Goal: Use online tool/utility: Utilize a website feature to perform a specific function

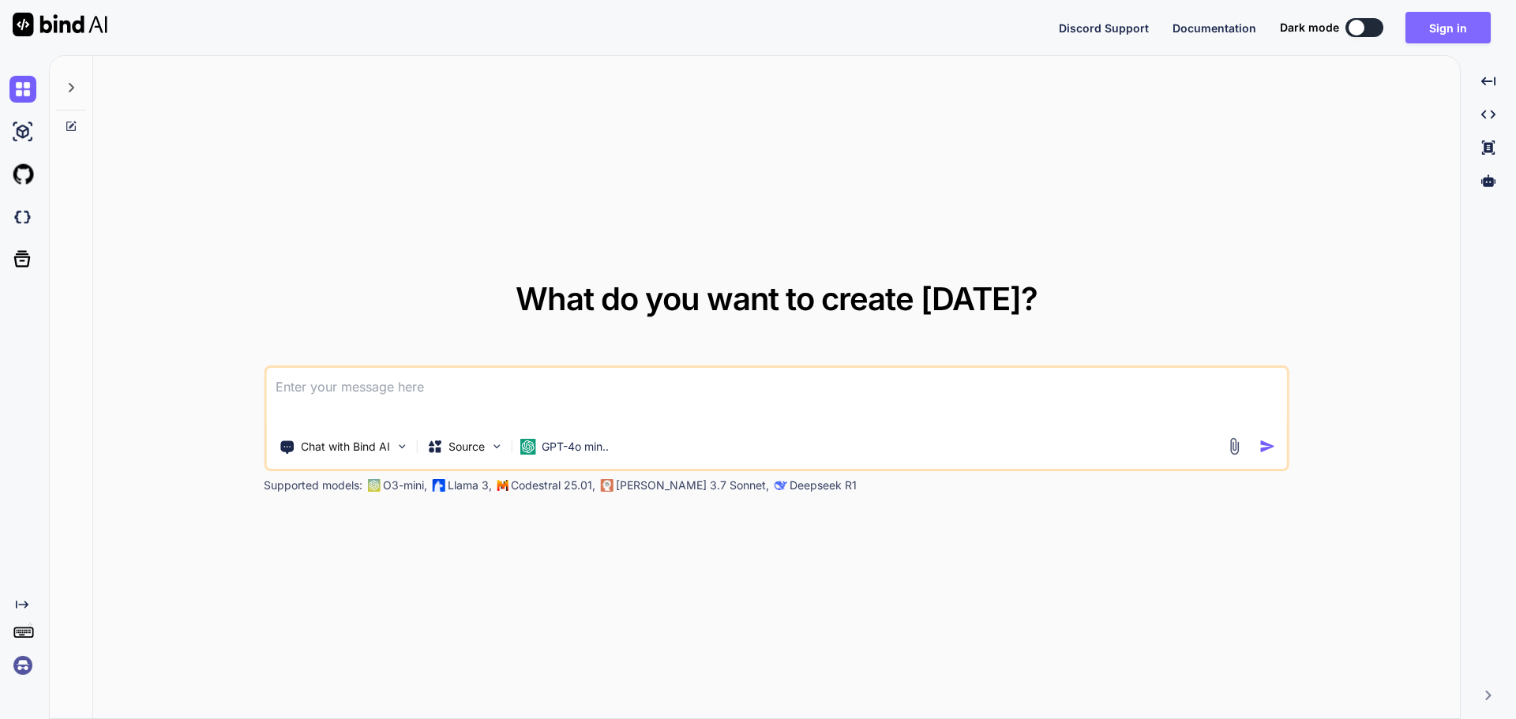
click at [1457, 29] on button "Sign in" at bounding box center [1447, 28] width 85 height 32
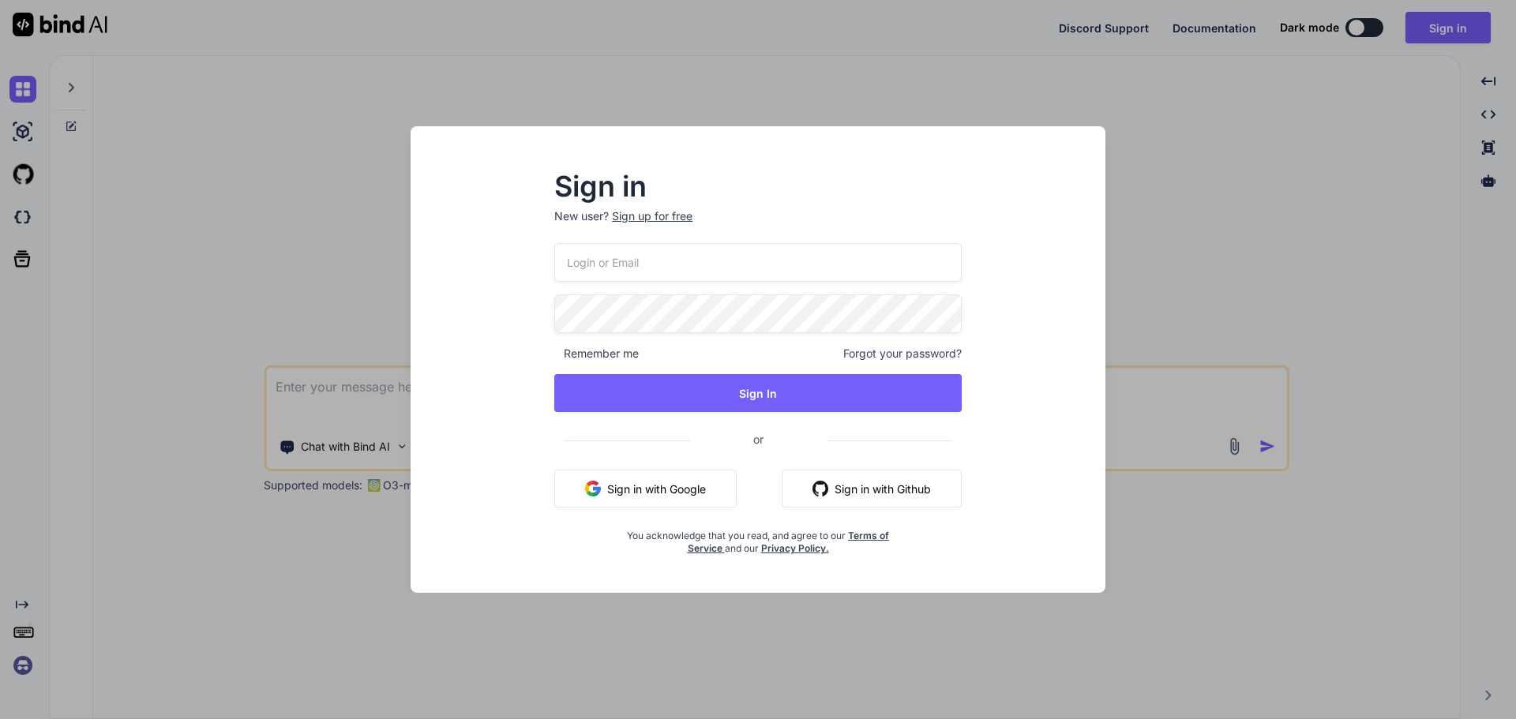
click at [578, 264] on input "email" at bounding box center [757, 262] width 407 height 39
paste input "[EMAIL_ADDRESS][DOMAIN_NAME]"
type input "[EMAIL_ADDRESS][DOMAIN_NAME]"
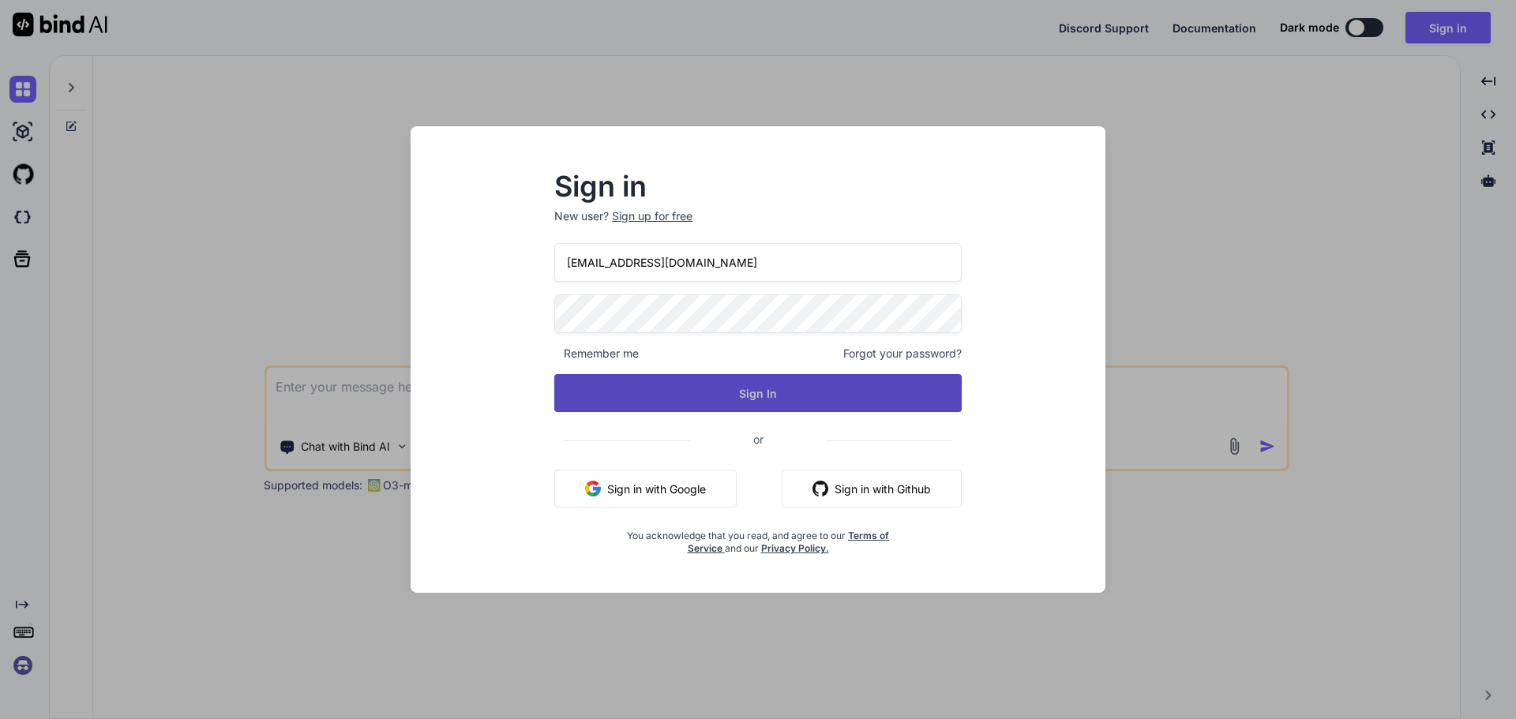
click at [599, 396] on button "Sign In" at bounding box center [757, 393] width 407 height 38
click at [714, 394] on button "Sign In" at bounding box center [757, 393] width 407 height 38
click at [693, 384] on button "Sign In" at bounding box center [757, 393] width 407 height 38
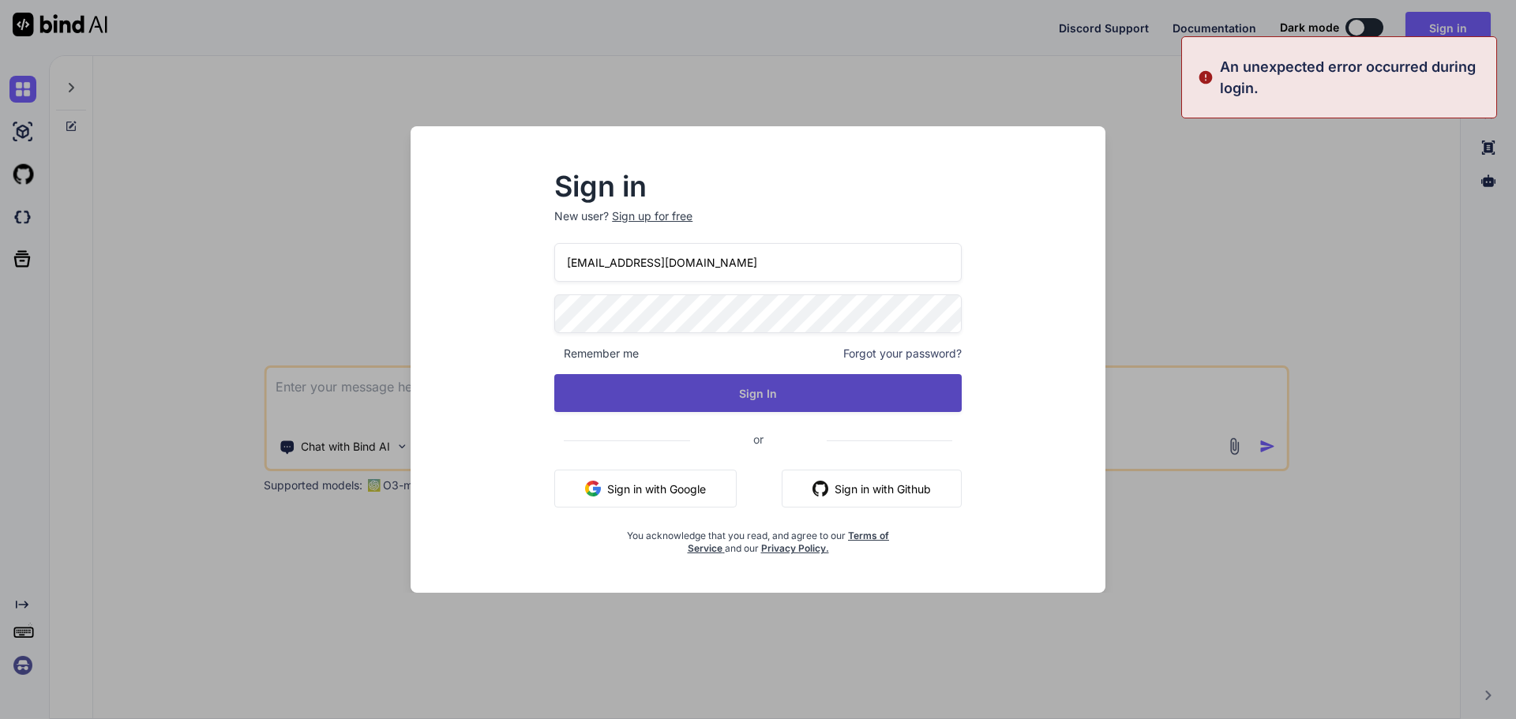
click at [696, 387] on button "Sign In" at bounding box center [757, 393] width 407 height 38
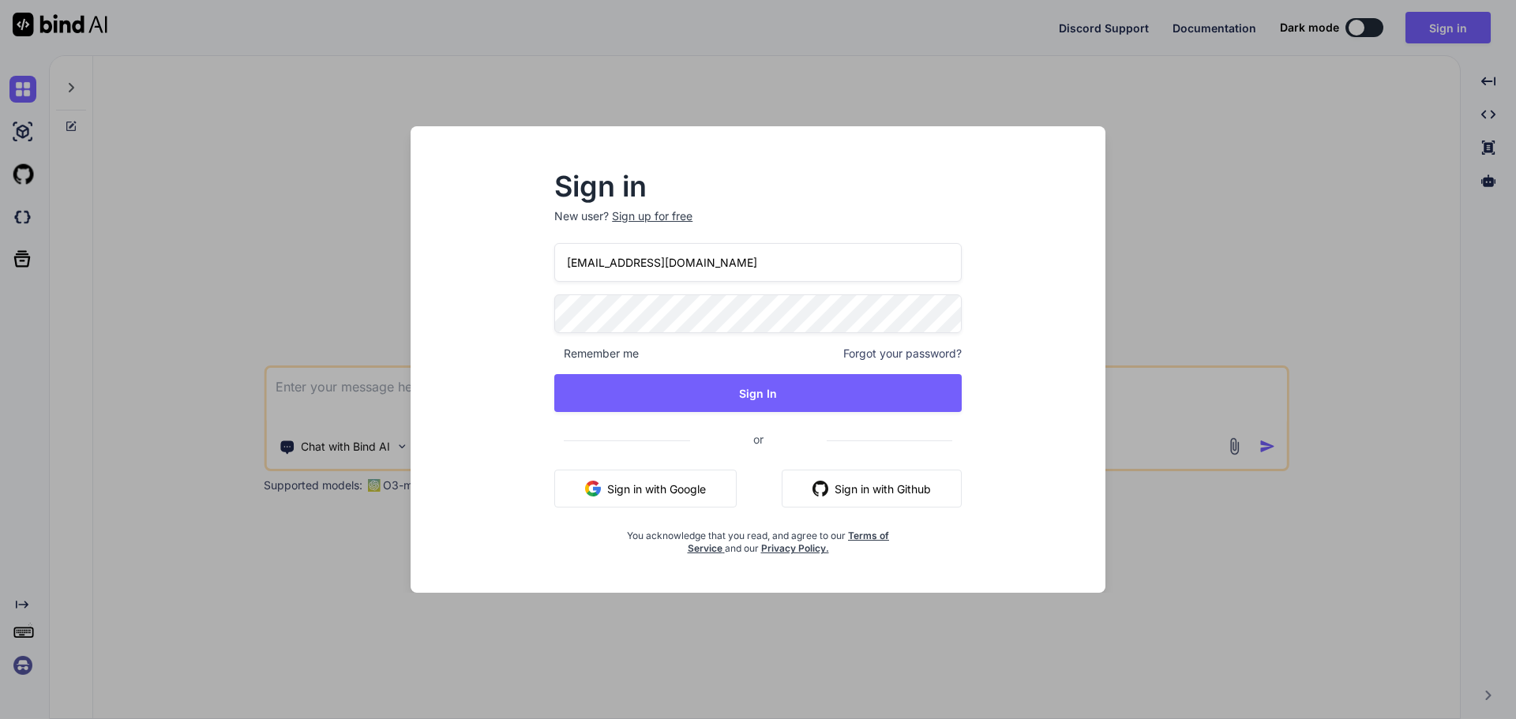
click at [1228, 433] on div "Sign in New user? Sign up for free [EMAIL_ADDRESS][DOMAIN_NAME] Remember me For…" at bounding box center [758, 359] width 1516 height 719
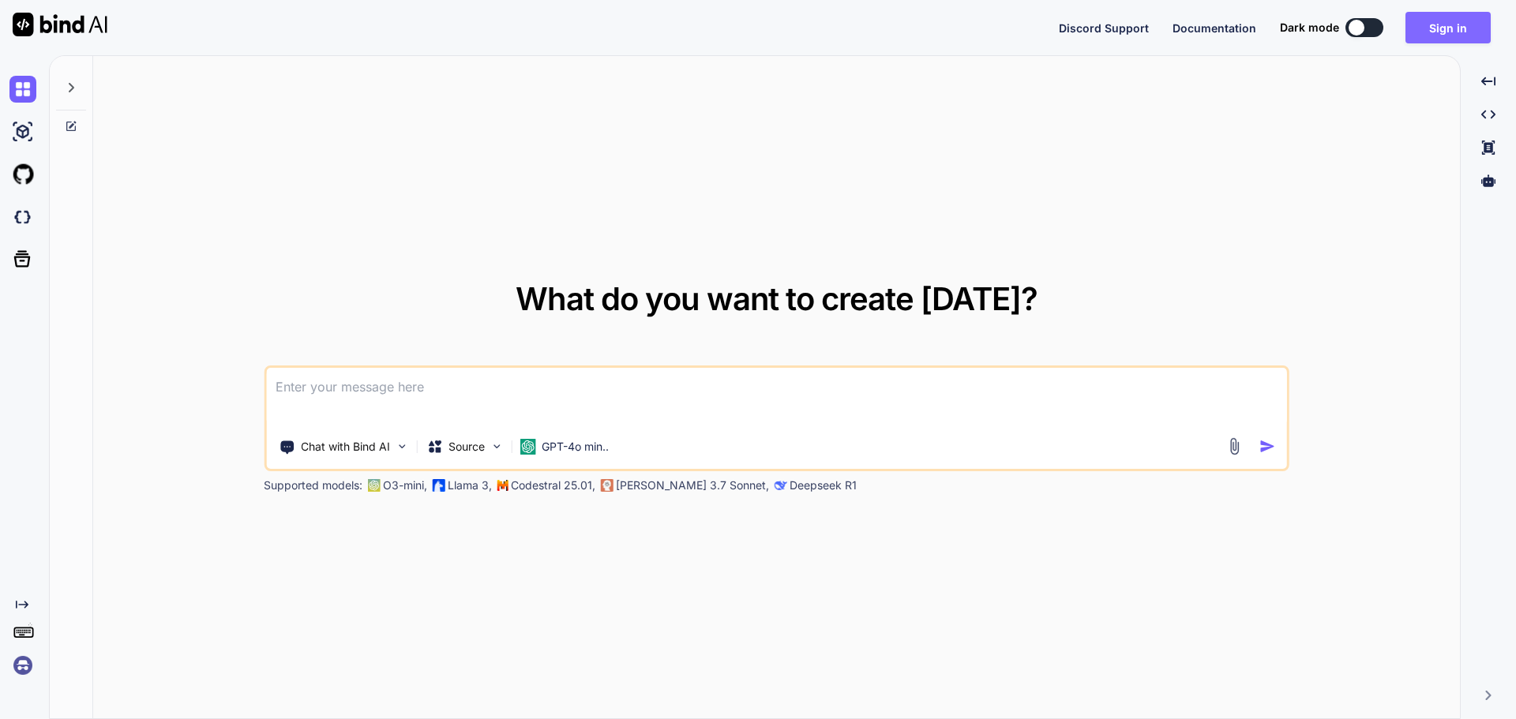
click at [1477, 17] on button "Sign in" at bounding box center [1447, 28] width 85 height 32
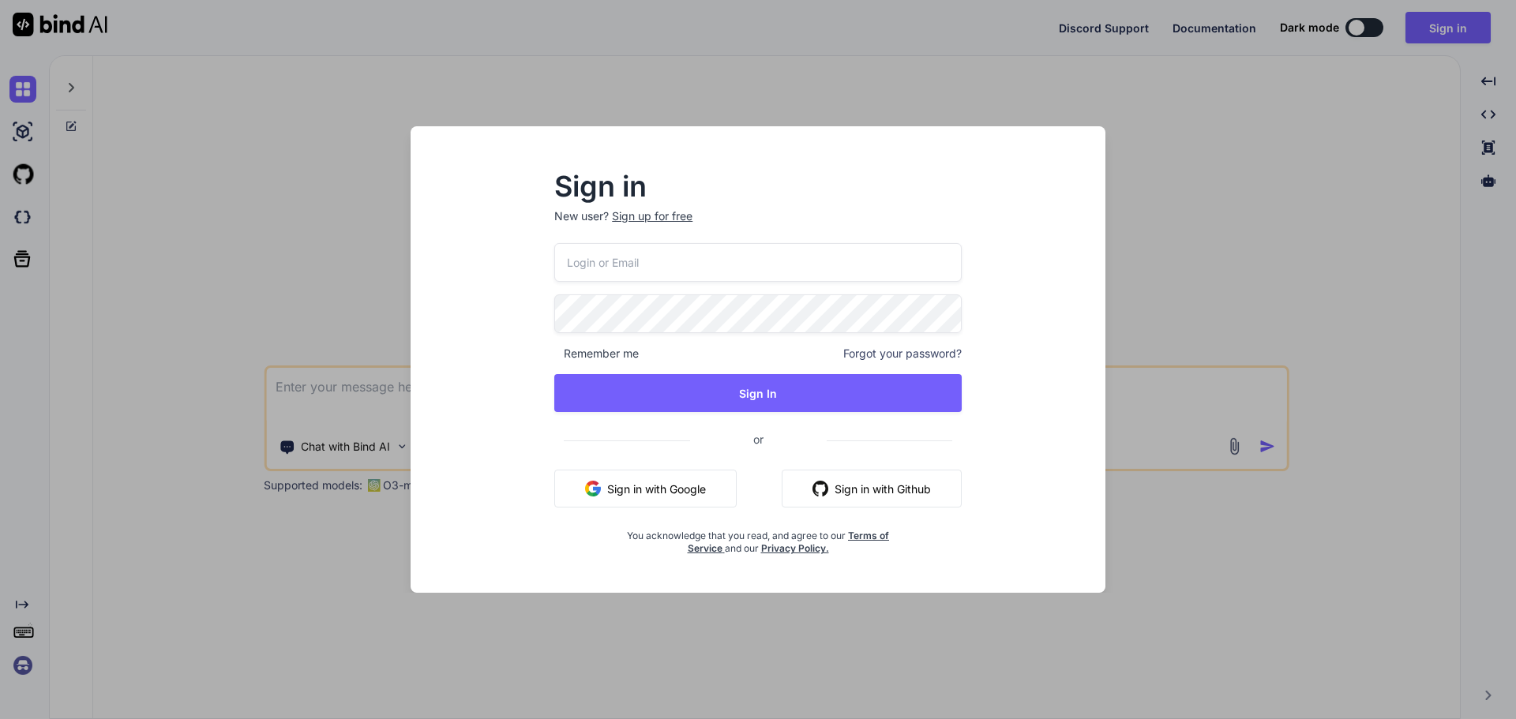
click at [694, 263] on input "email" at bounding box center [757, 262] width 407 height 39
drag, startPoint x: 713, startPoint y: 264, endPoint x: 489, endPoint y: 260, distance: 223.5
click at [489, 260] on div "Sign in New user? Sign up for free Remember me Forgot your password? Sign In or…" at bounding box center [757, 374] width 669 height 438
click at [669, 264] on input "email" at bounding box center [757, 262] width 407 height 39
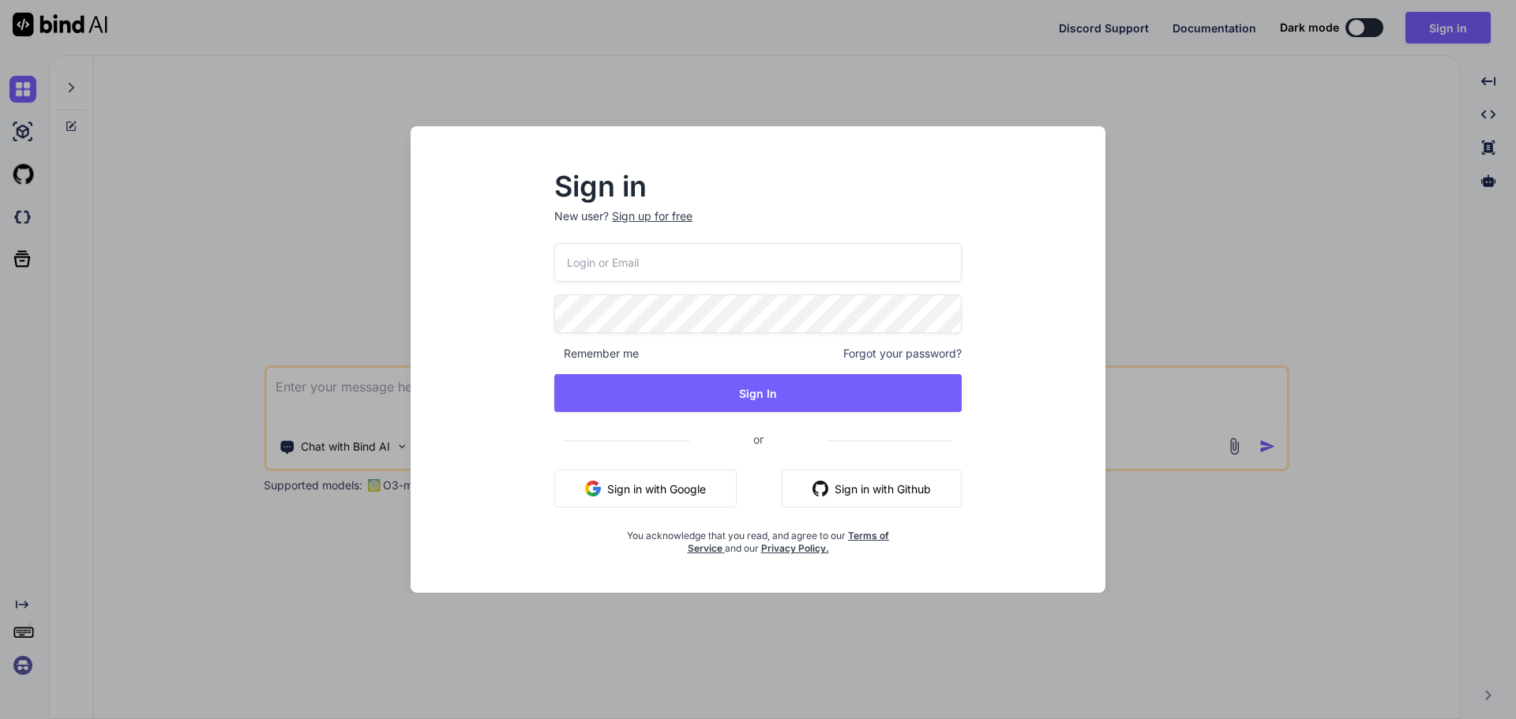
click at [669, 264] on input "email" at bounding box center [757, 262] width 407 height 39
click at [752, 266] on input "email" at bounding box center [757, 262] width 407 height 39
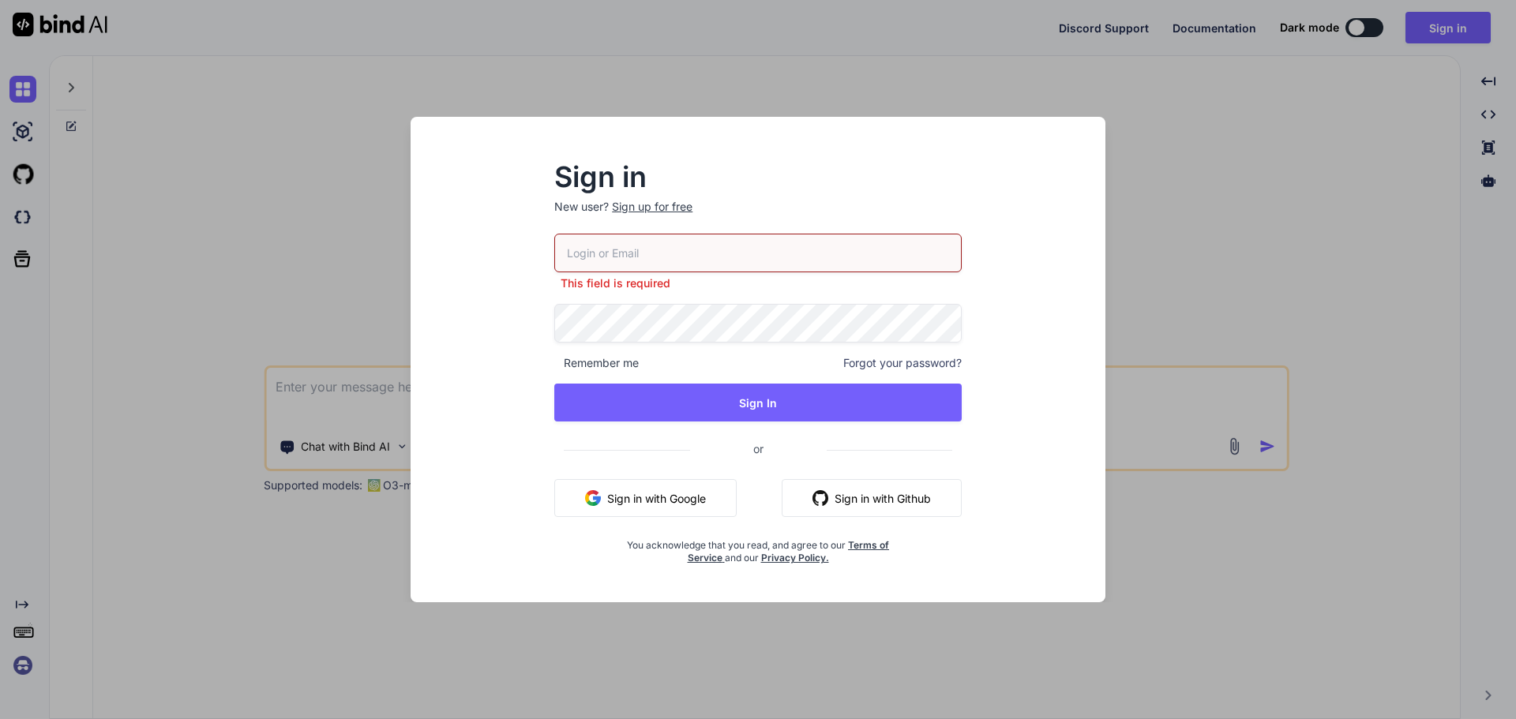
click at [668, 258] on input "email" at bounding box center [757, 253] width 407 height 39
paste input "[EMAIL_ADDRESS][DOMAIN_NAME]"
type input "[EMAIL_ADDRESS][DOMAIN_NAME]"
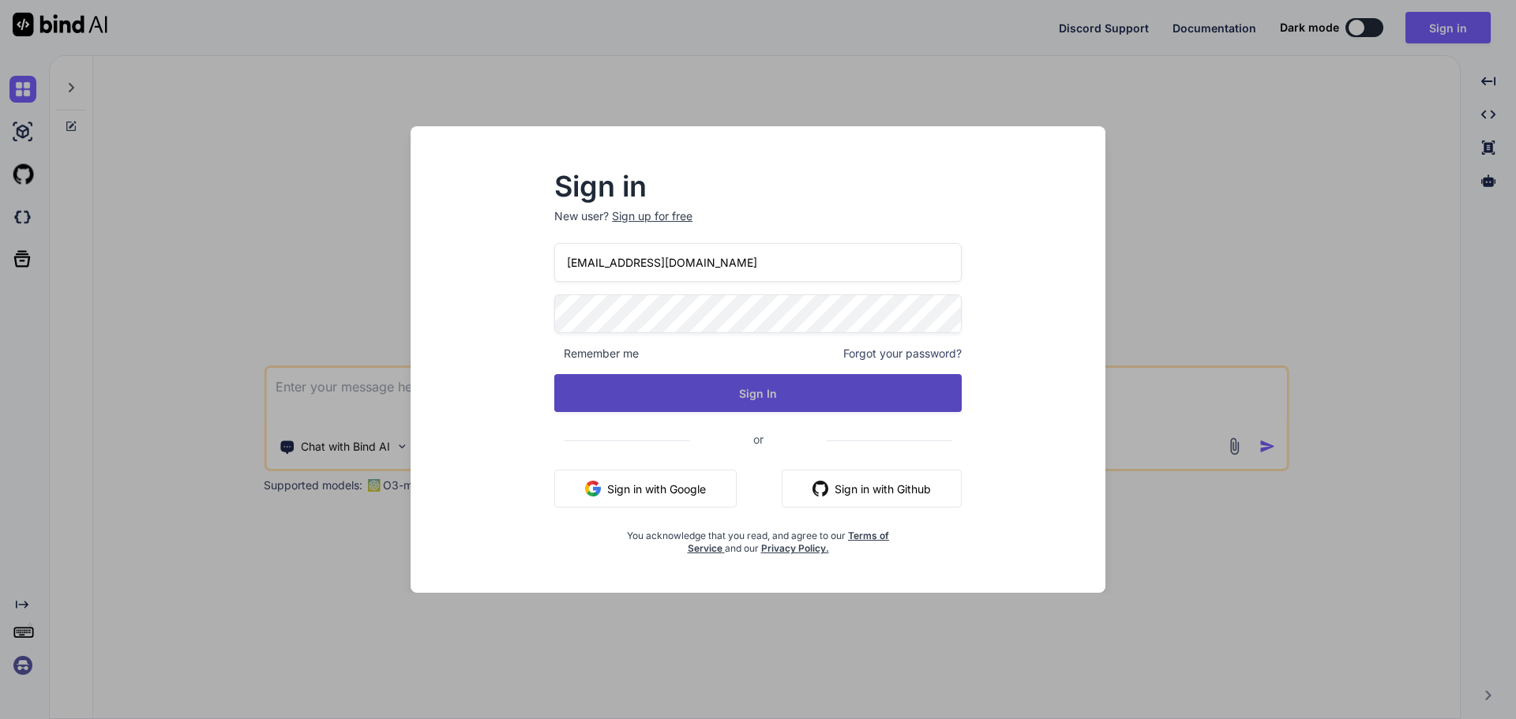
click at [573, 384] on button "Sign In" at bounding box center [757, 393] width 407 height 38
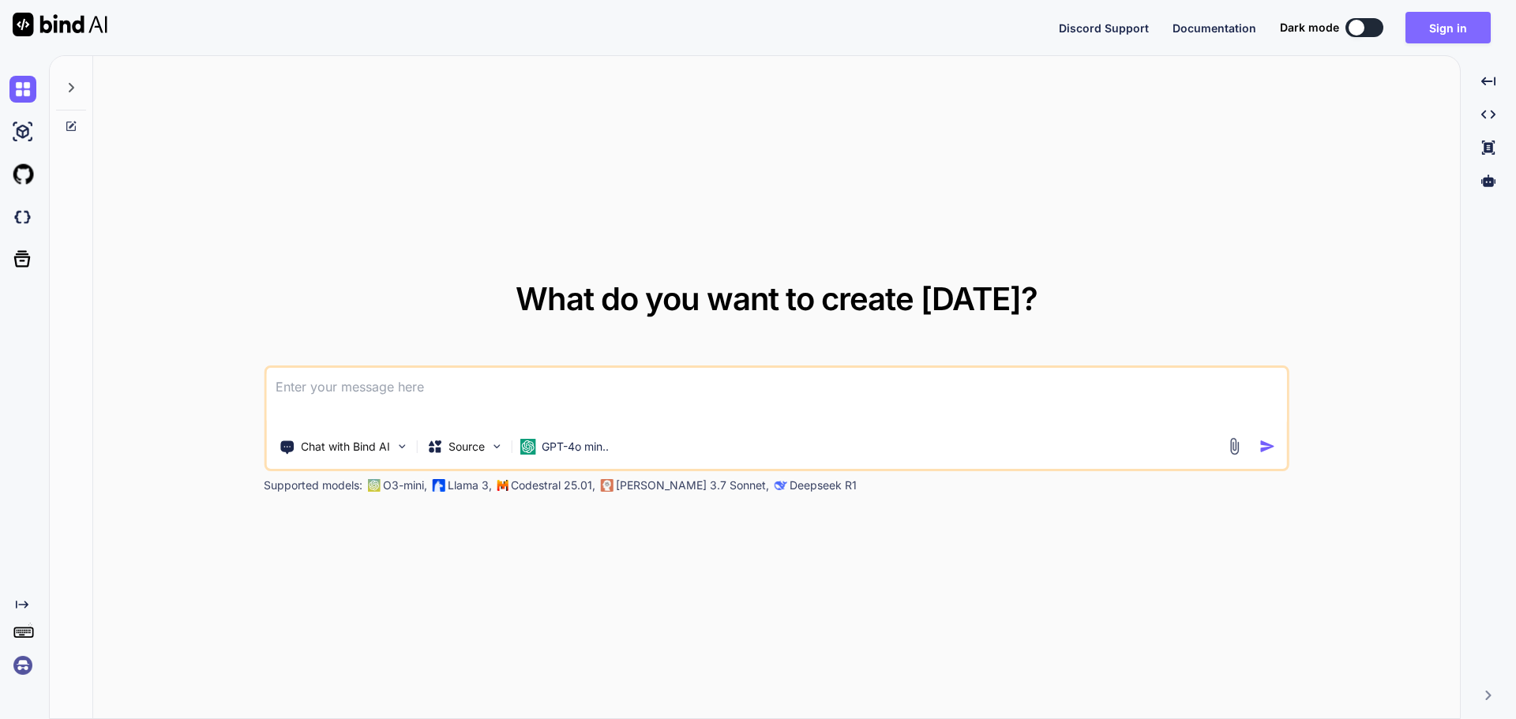
click at [1442, 24] on button "Sign in" at bounding box center [1447, 28] width 85 height 32
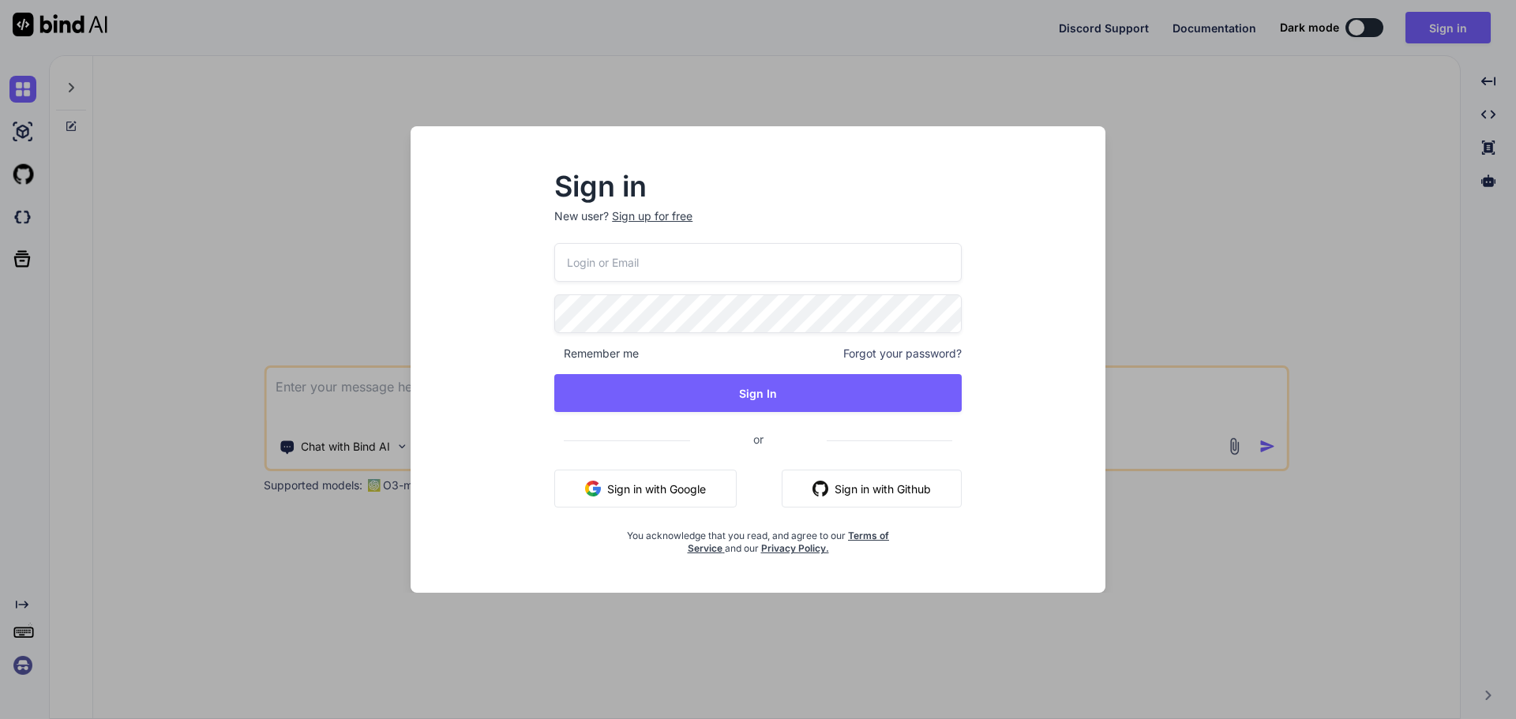
click at [633, 257] on input "email" at bounding box center [757, 262] width 407 height 39
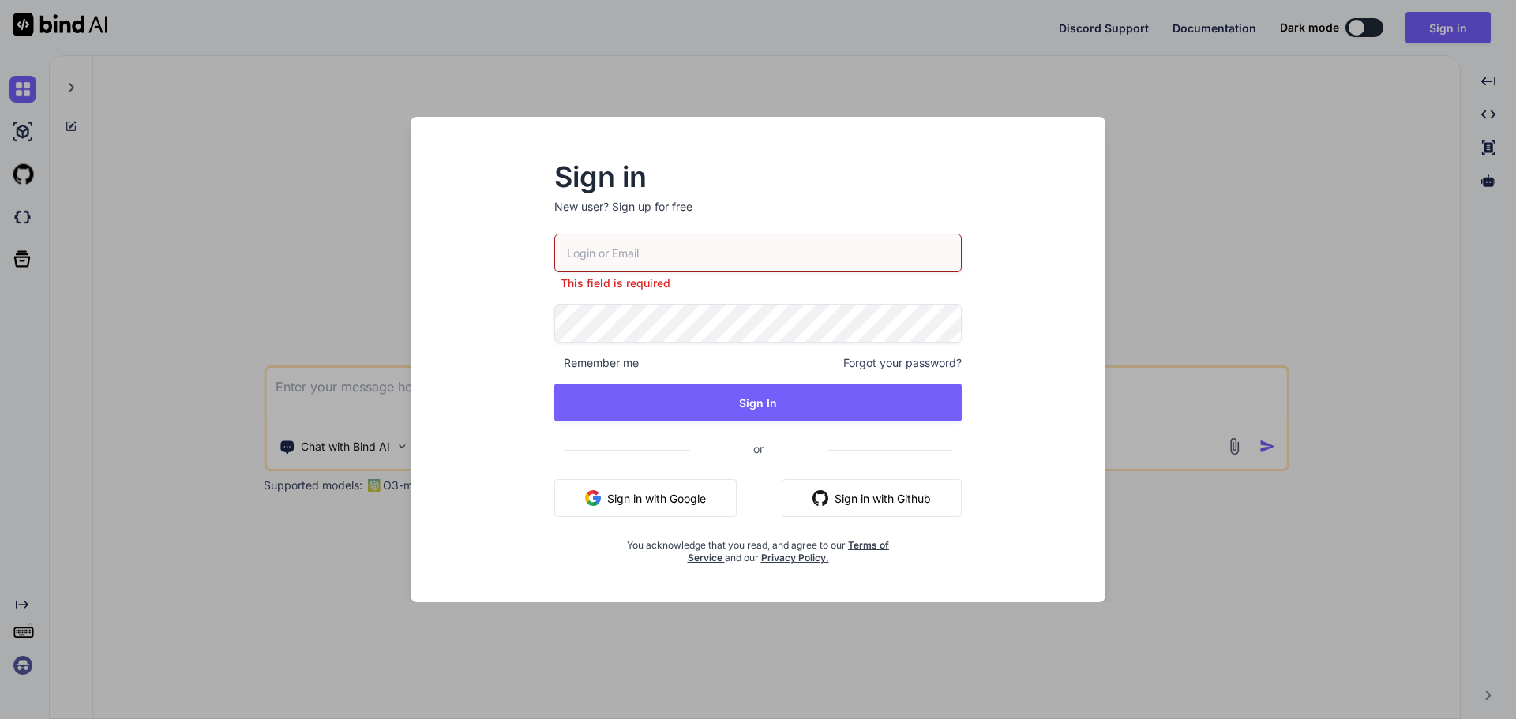
paste input "[EMAIL_ADDRESS][DOMAIN_NAME]"
type input "[EMAIL_ADDRESS][DOMAIN_NAME]"
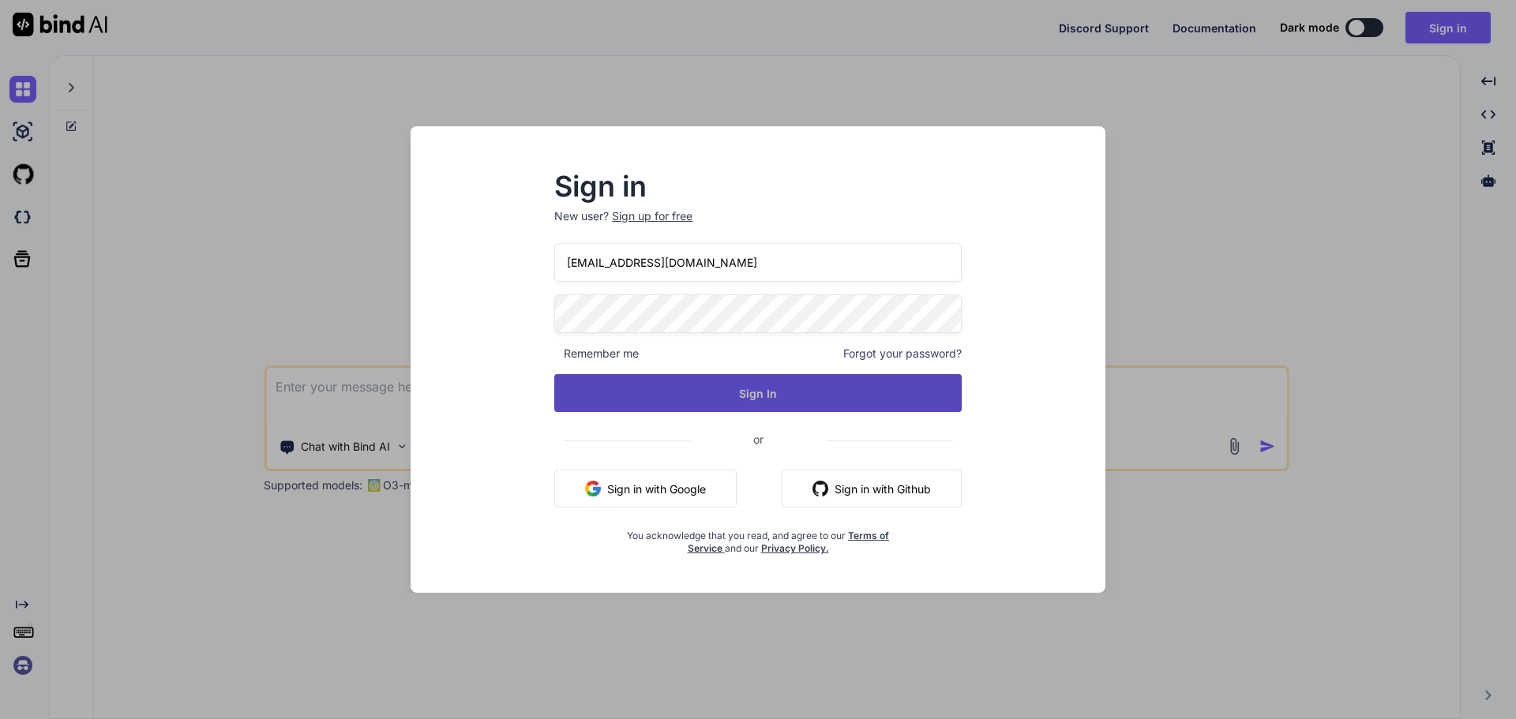
click at [582, 407] on button "Sign In" at bounding box center [757, 393] width 407 height 38
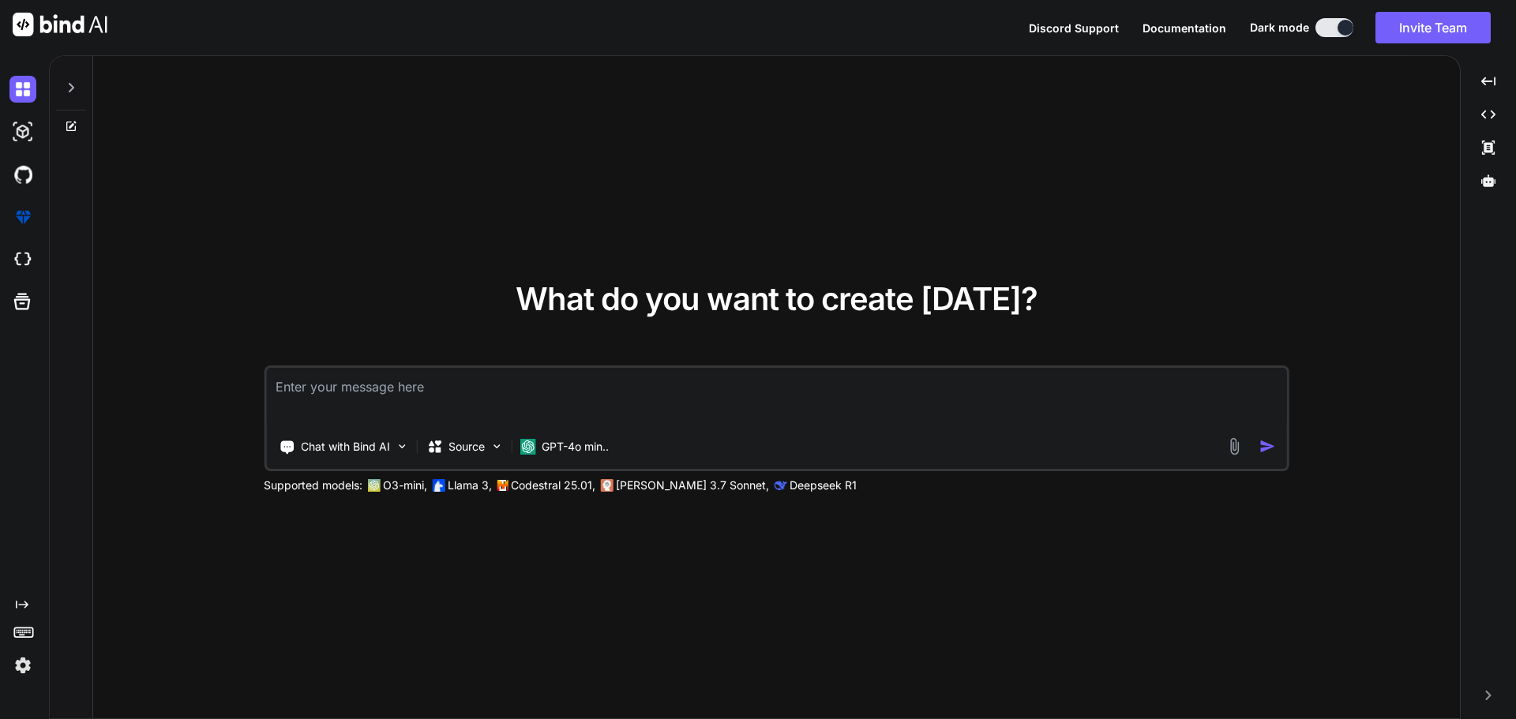
click at [349, 414] on textarea at bounding box center [776, 397] width 1021 height 58
paste textarea "@model InfraredIV.Core.WebResponseModel.DoctorProfileResponseModel <body> <inpu…"
type textarea "@model InfraredIV.Core.WebResponseModel.DoctorProfileResponseModel <body> <inpu…"
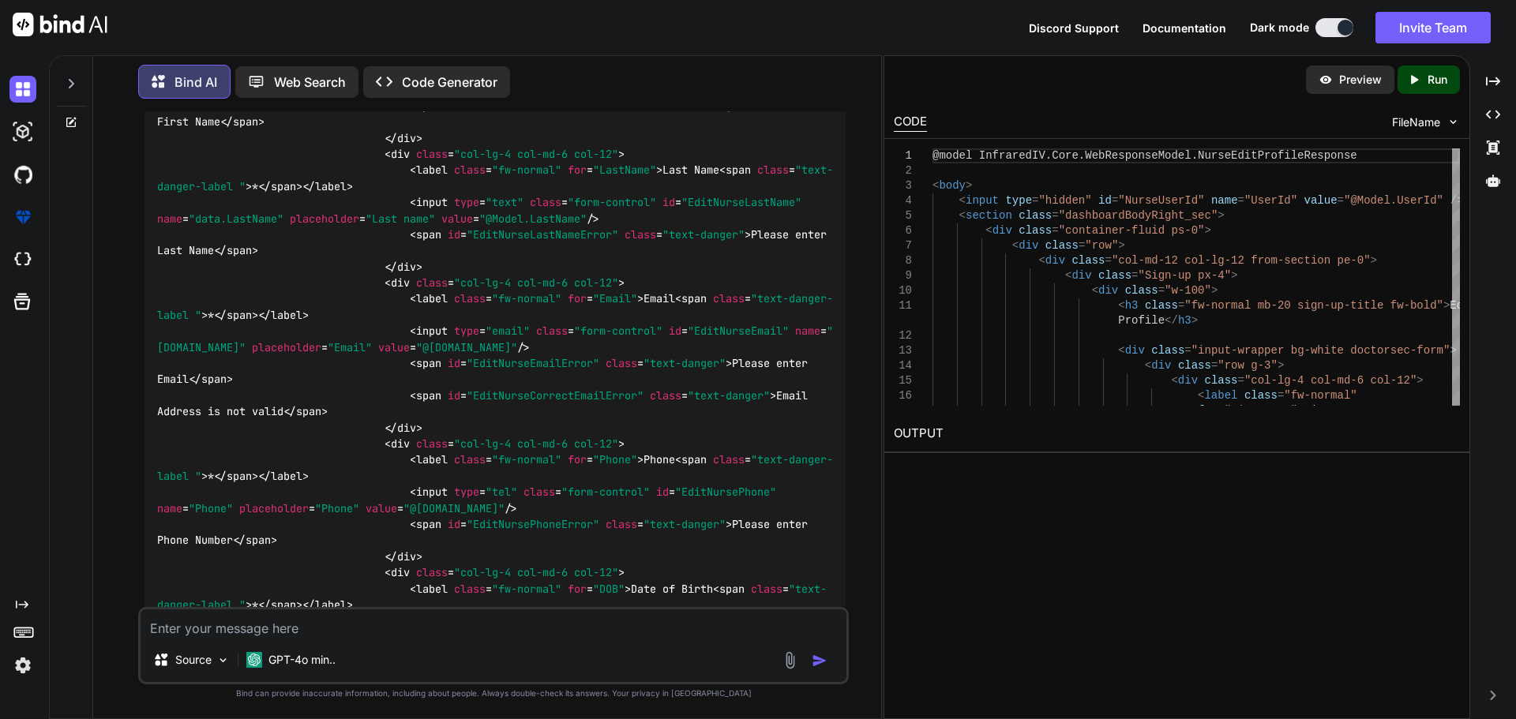
scroll to position [2964, 0]
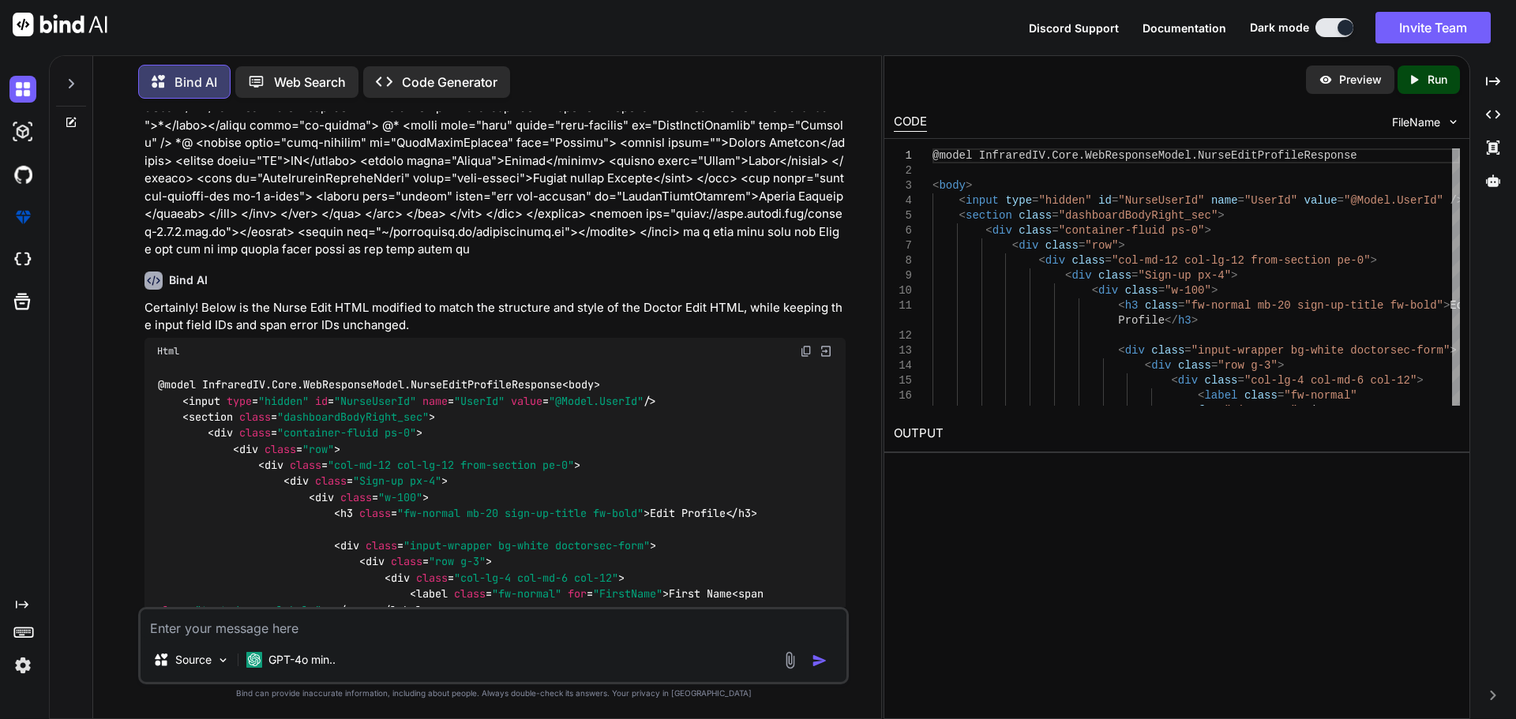
click at [807, 345] on img at bounding box center [806, 351] width 13 height 13
click at [489, 624] on textarea at bounding box center [494, 623] width 706 height 28
paste textarea "<select class="form-select" id="DocSecondryState" name="SecondryState"> <option…"
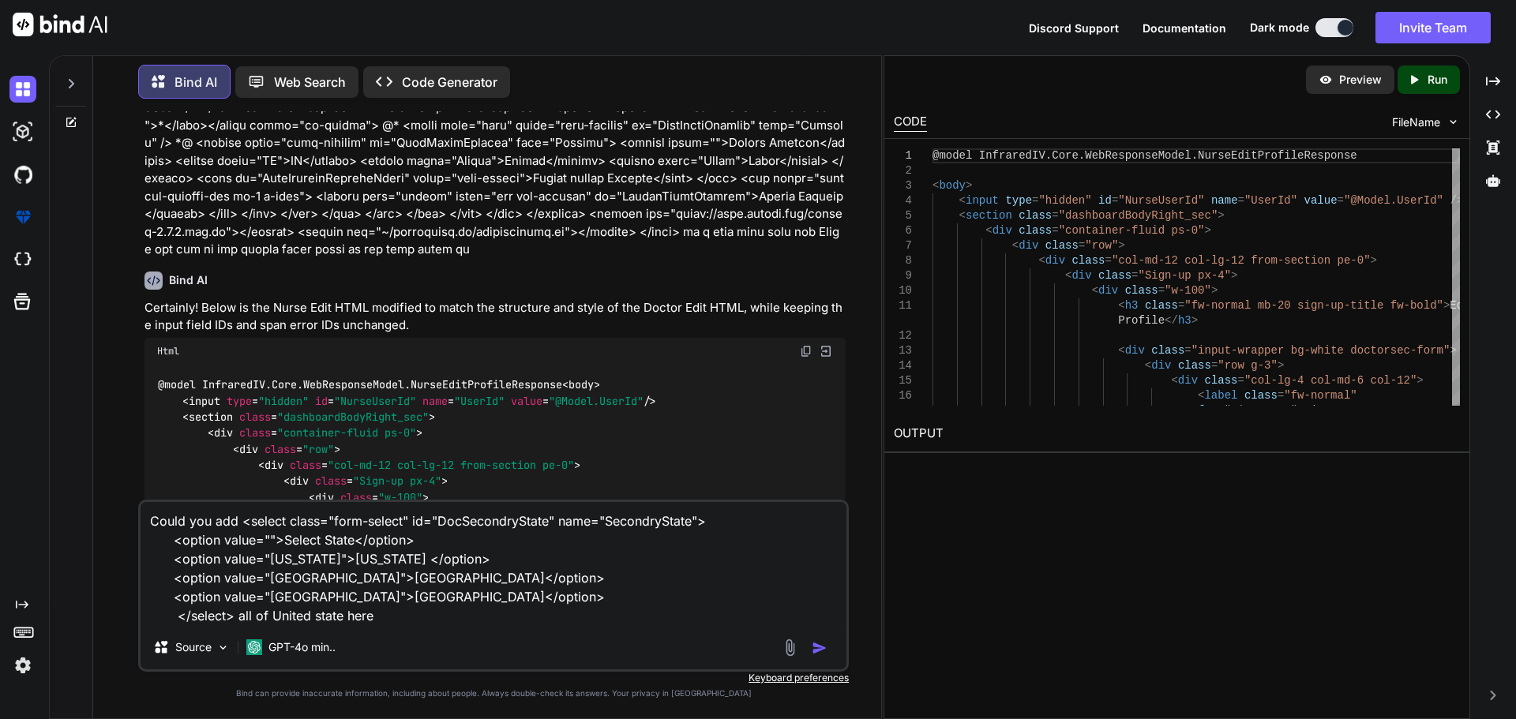
drag, startPoint x: 415, startPoint y: 598, endPoint x: 152, endPoint y: 579, distance: 264.4
click at [152, 579] on textarea "Could you add <select class="form-select" id="DocSecondryState" name="SecondryS…" at bounding box center [494, 563] width 706 height 123
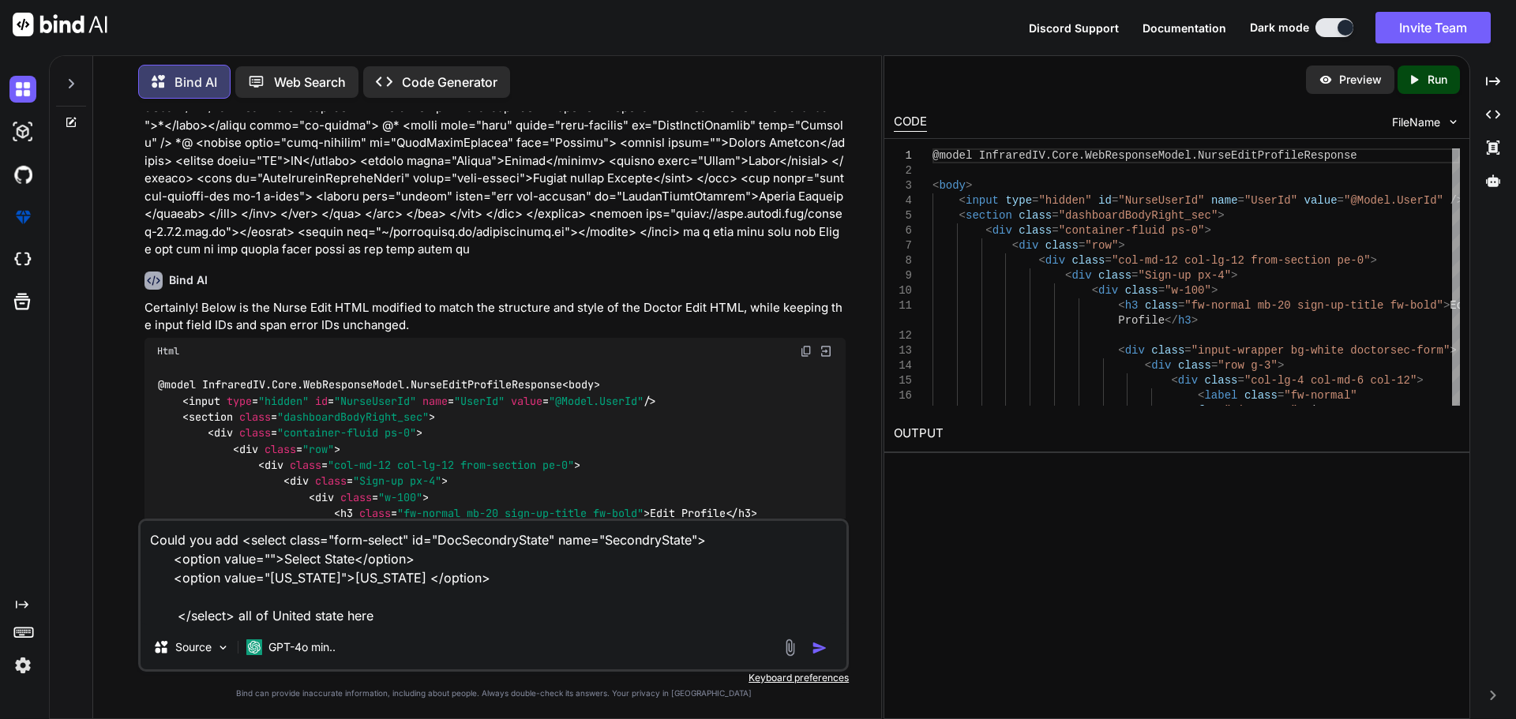
type textarea "Could you add <select class="form-select" id="DocSecondryState" name="SecondryS…"
drag, startPoint x: 820, startPoint y: 645, endPoint x: 608, endPoint y: 638, distance: 212.5
click at [821, 645] on img "button" at bounding box center [820, 648] width 16 height 16
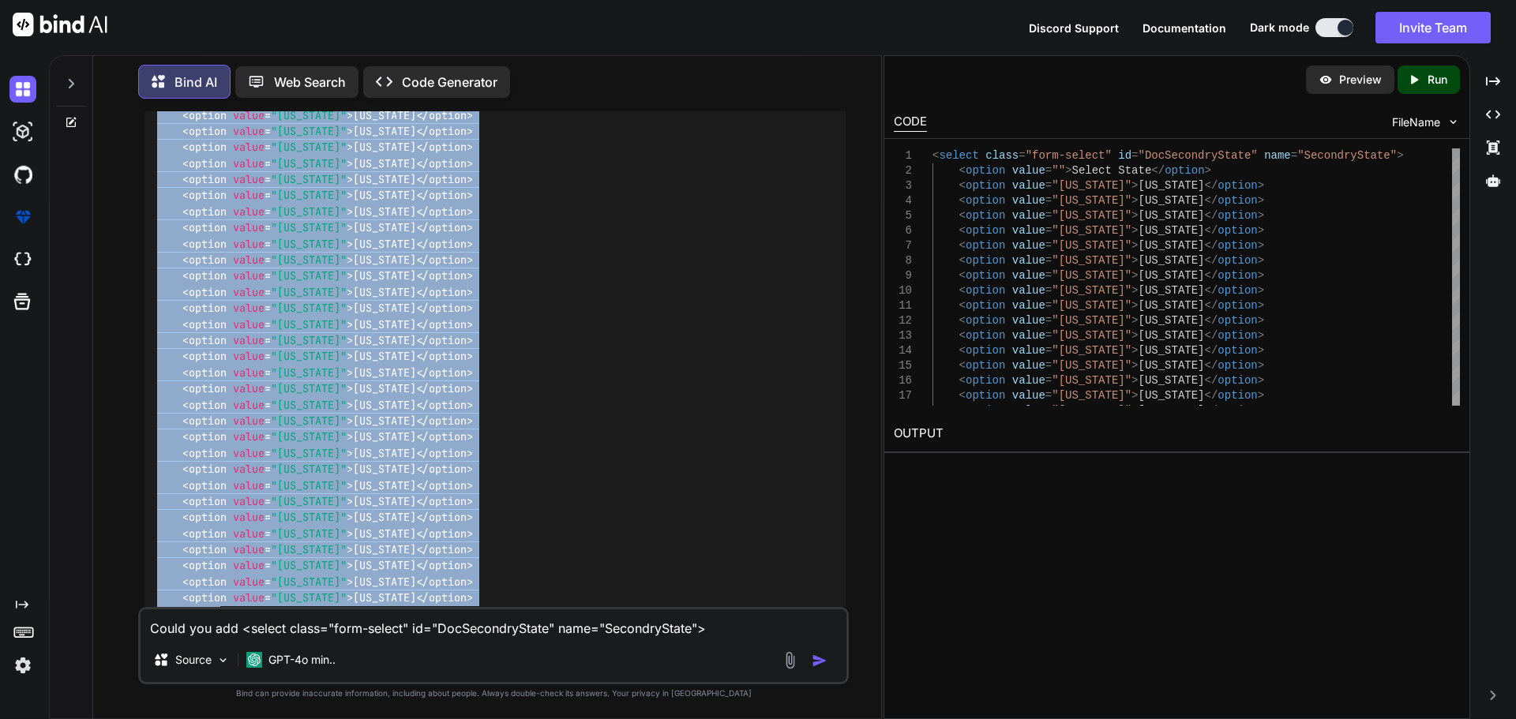
scroll to position [6755, 0]
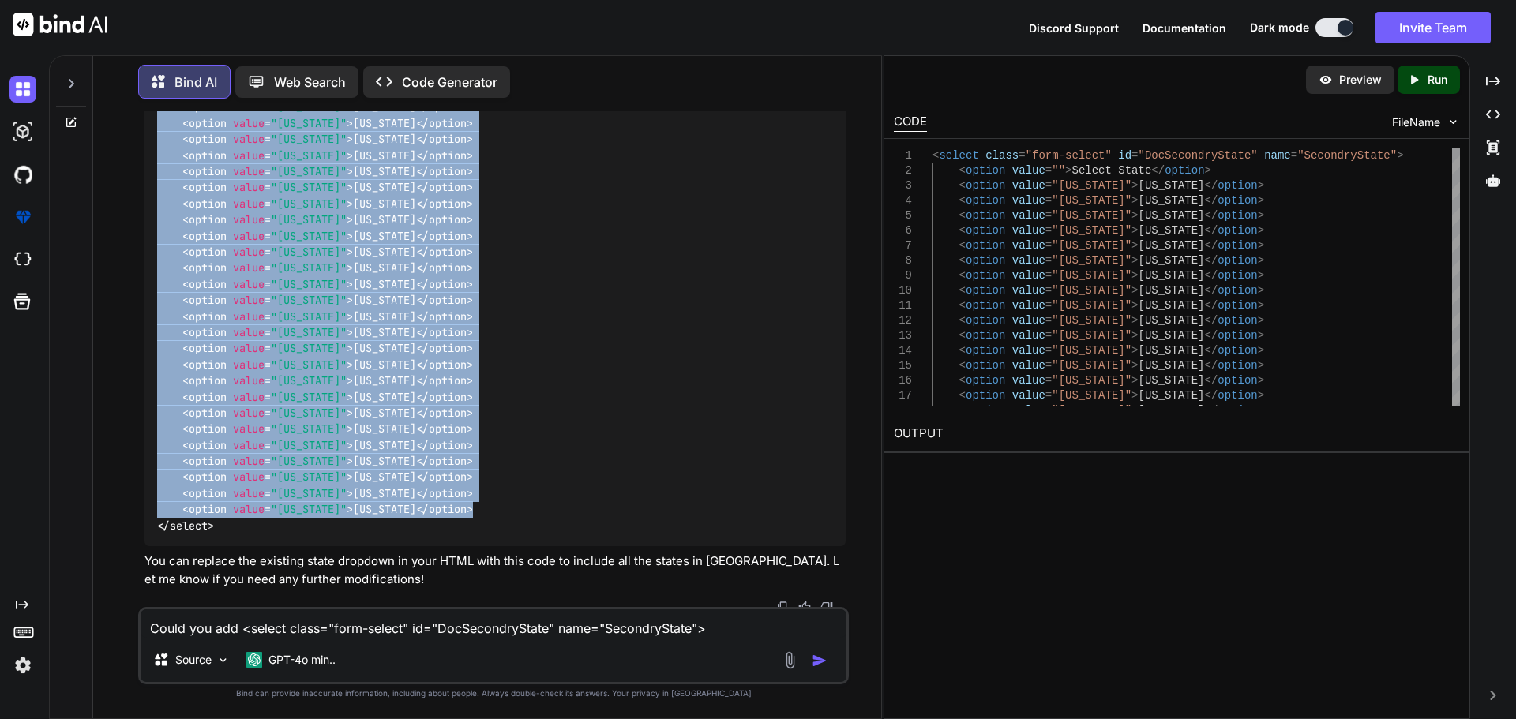
drag, startPoint x: 182, startPoint y: 188, endPoint x: 514, endPoint y: 506, distance: 460.1
click at [514, 506] on div "< select class = "form-select" id = "DocSecondryState" name = "SecondryState" >…" at bounding box center [494, 107] width 701 height 879
copy code "< option value = "[US_STATE]" > [US_STATE] </ option > < option value = "[US_ST…"
